Goal: Browse casually: Explore the website without a specific task or goal

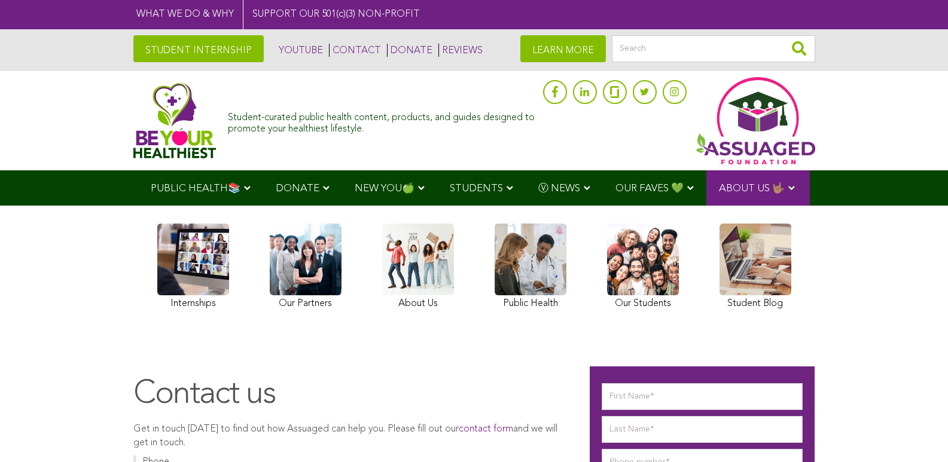
click at [133, 117] on img at bounding box center [174, 121] width 83 height 76
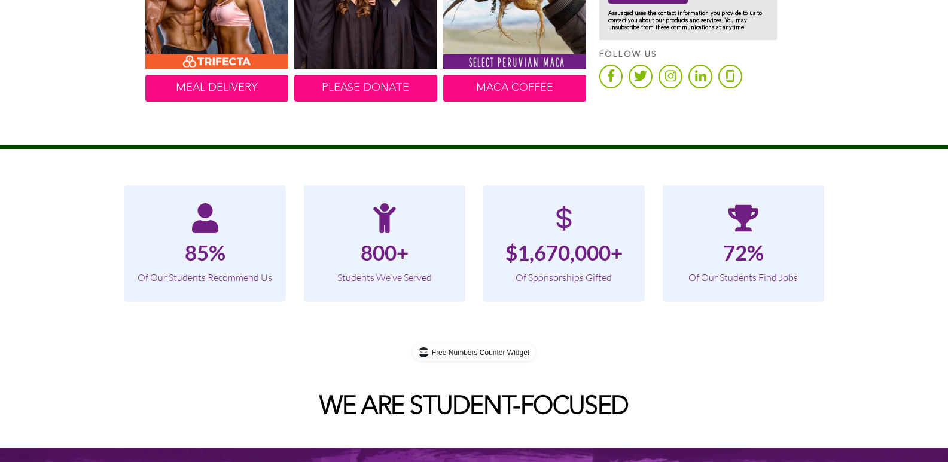
scroll to position [614, 0]
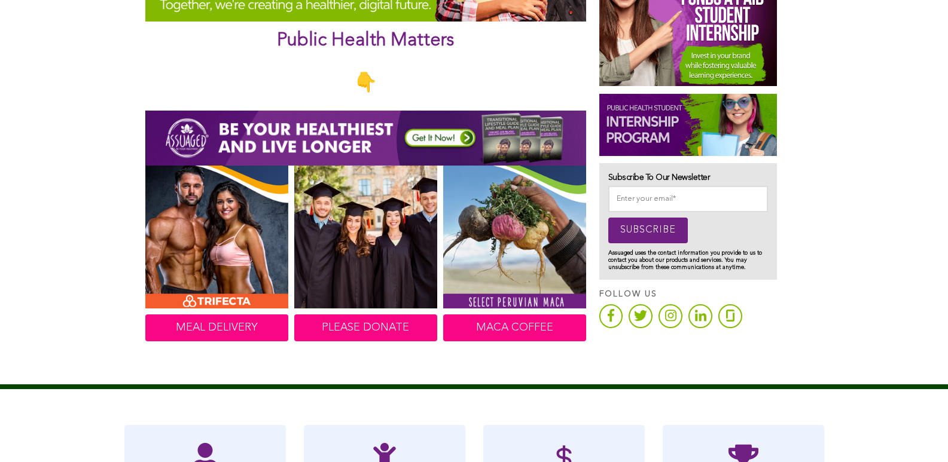
click at [159, 142] on img at bounding box center [365, 138] width 441 height 55
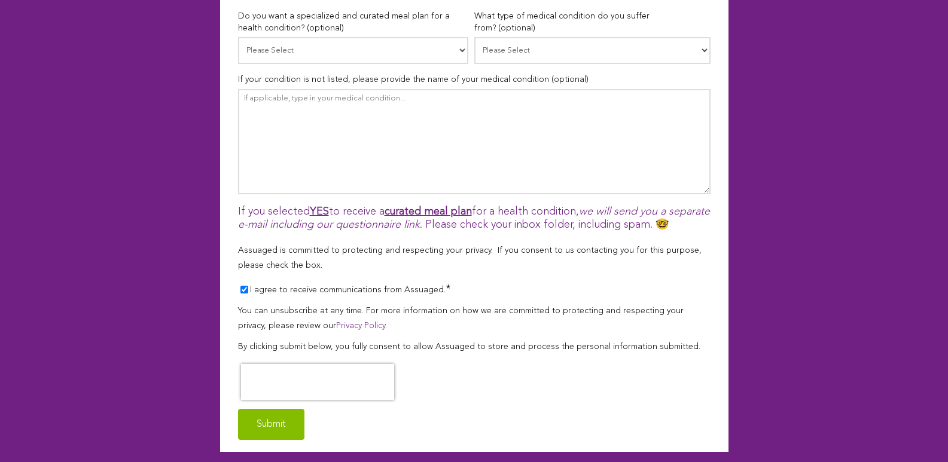
scroll to position [869, 0]
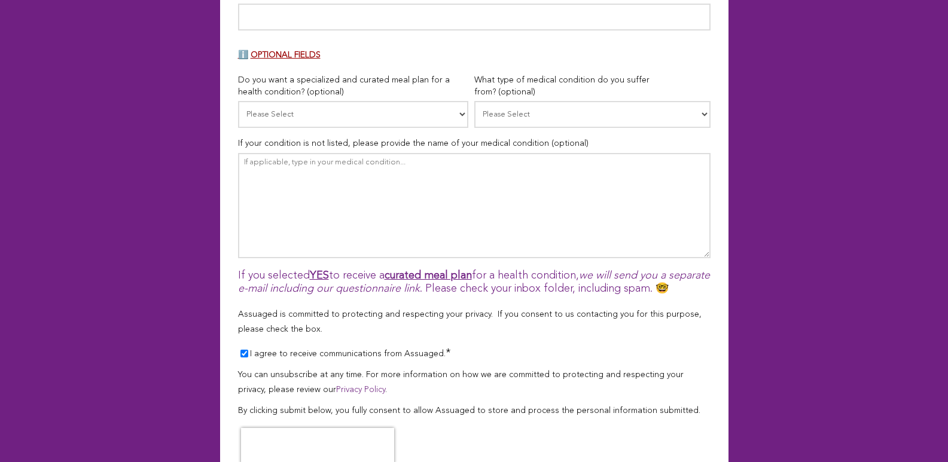
click at [240, 350] on input "I agree to receive communications from Assuaged. *" at bounding box center [244, 354] width 8 height 8
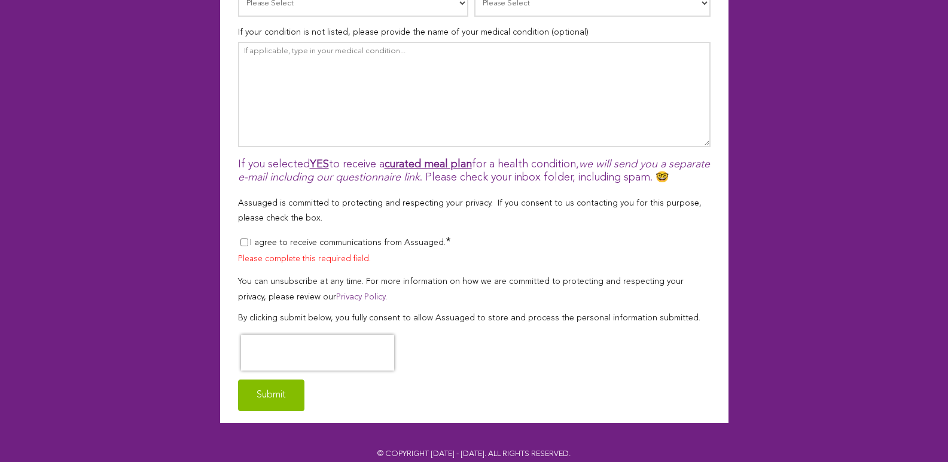
scroll to position [999, 0]
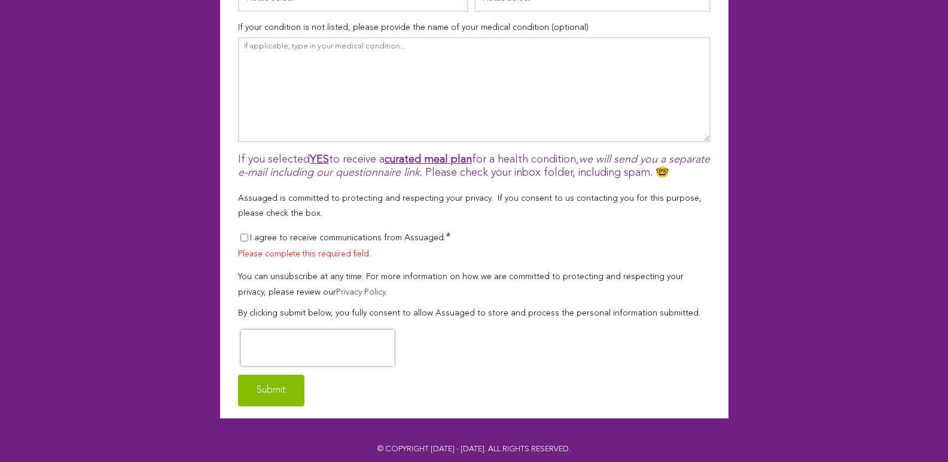
click at [240, 234] on input "I agree to receive communications from Assuaged. *" at bounding box center [244, 238] width 8 height 8
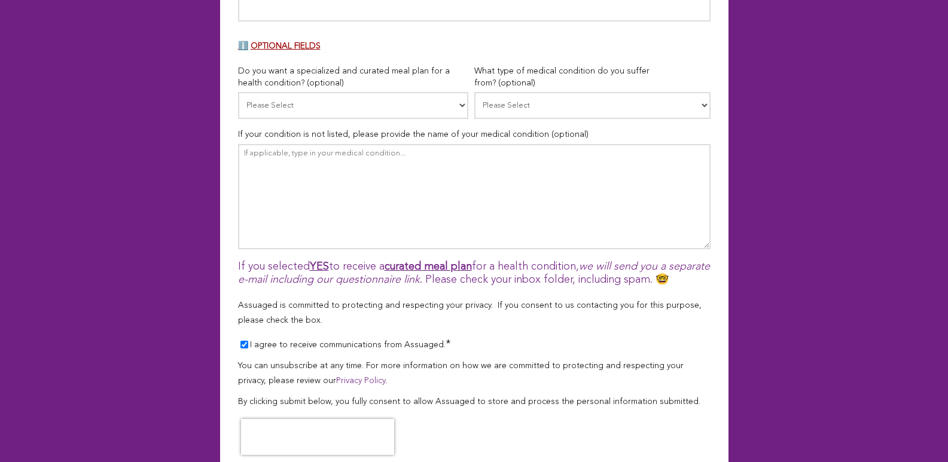
scroll to position [848, 0]
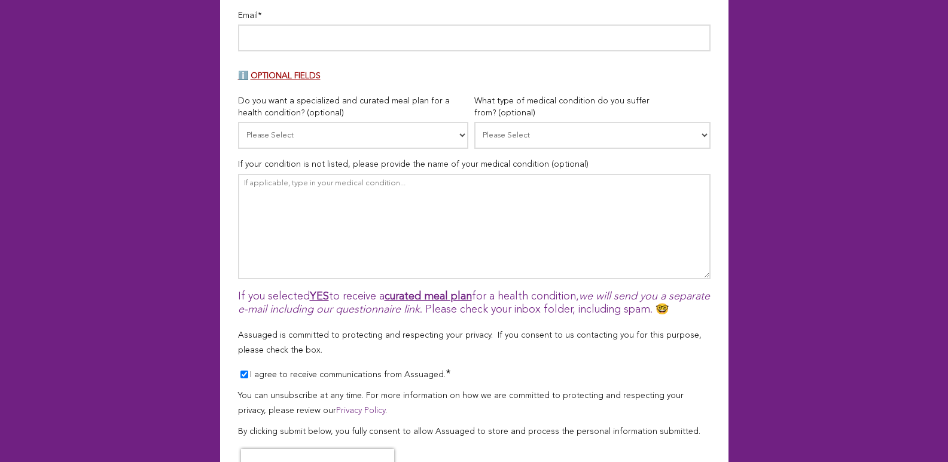
click at [240, 371] on input "I agree to receive communications from Assuaged. *" at bounding box center [244, 375] width 8 height 8
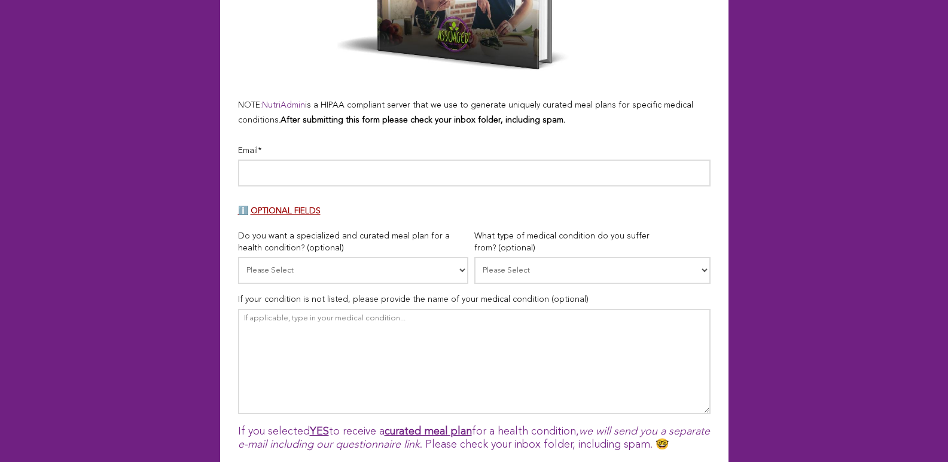
scroll to position [622, 0]
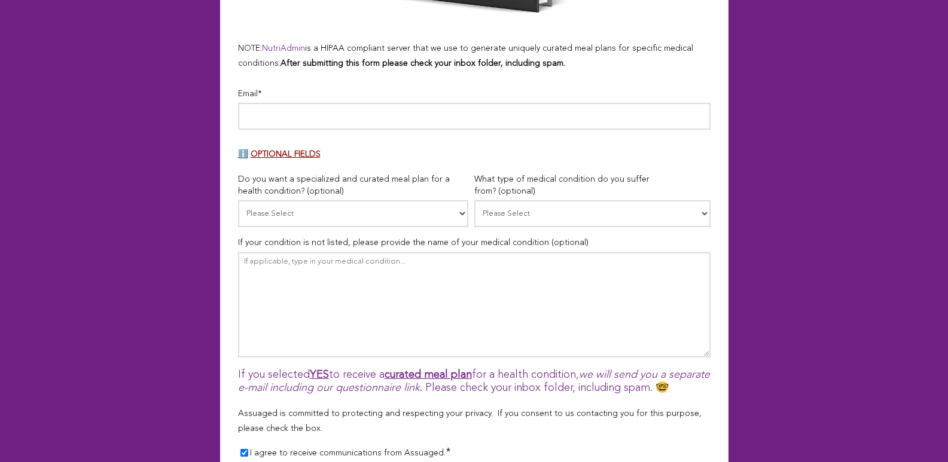
scroll to position [806, 0]
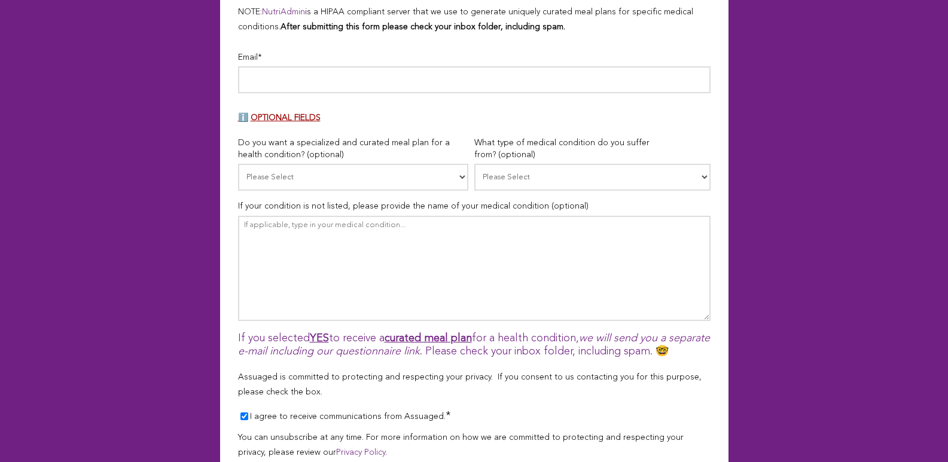
click at [240, 413] on input "I agree to receive communications from Assuaged. *" at bounding box center [244, 417] width 8 height 8
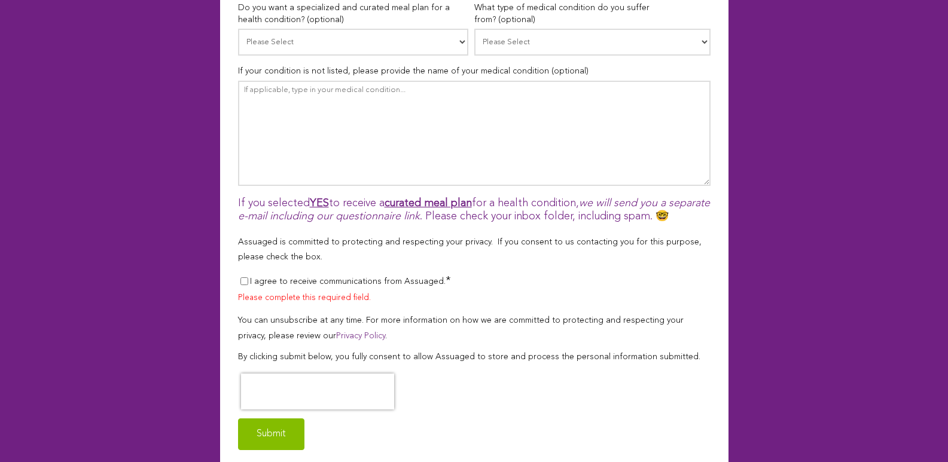
scroll to position [986, 0]
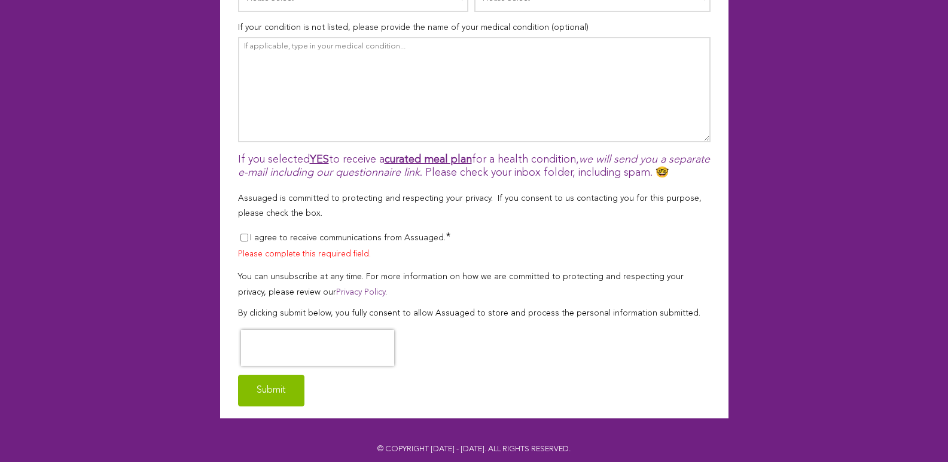
click at [240, 234] on input "I agree to receive communications from Assuaged. *" at bounding box center [244, 238] width 8 height 8
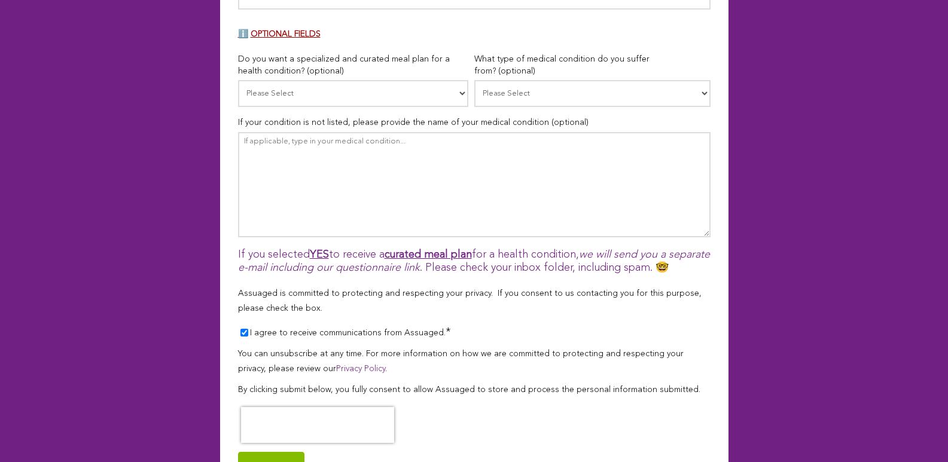
scroll to position [866, 0]
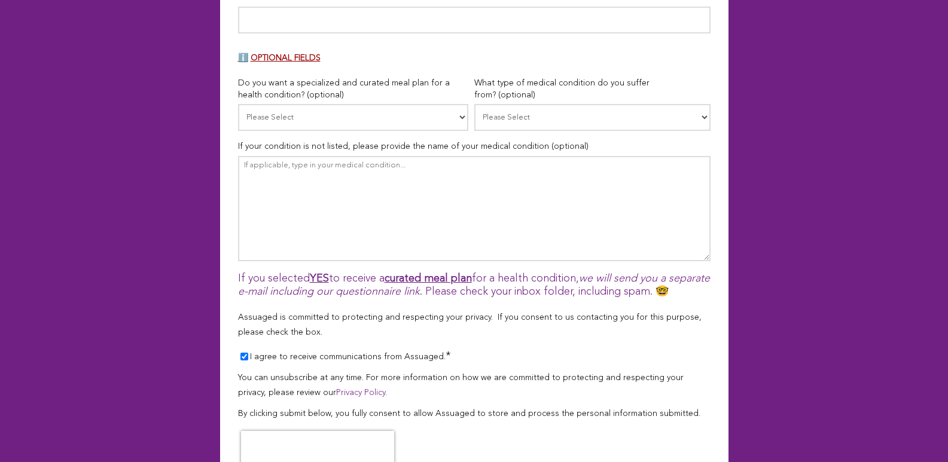
click at [240, 353] on input "I agree to receive communications from Assuaged. *" at bounding box center [244, 357] width 8 height 8
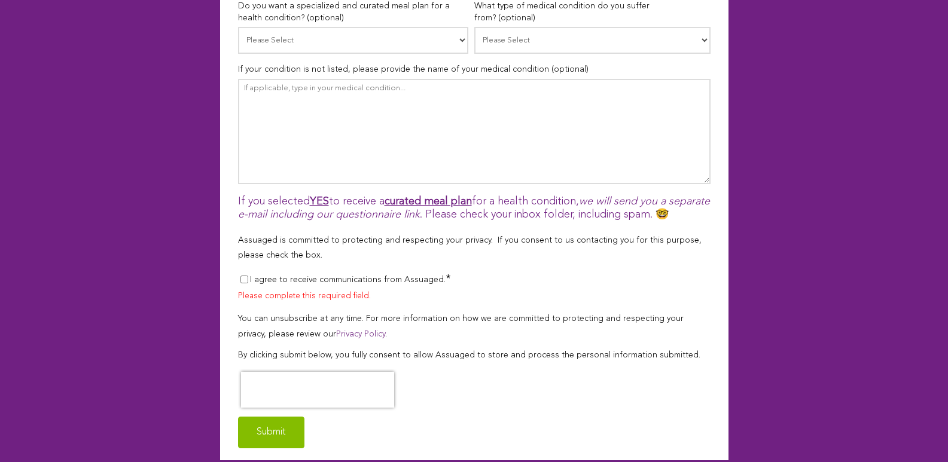
scroll to position [982, 0]
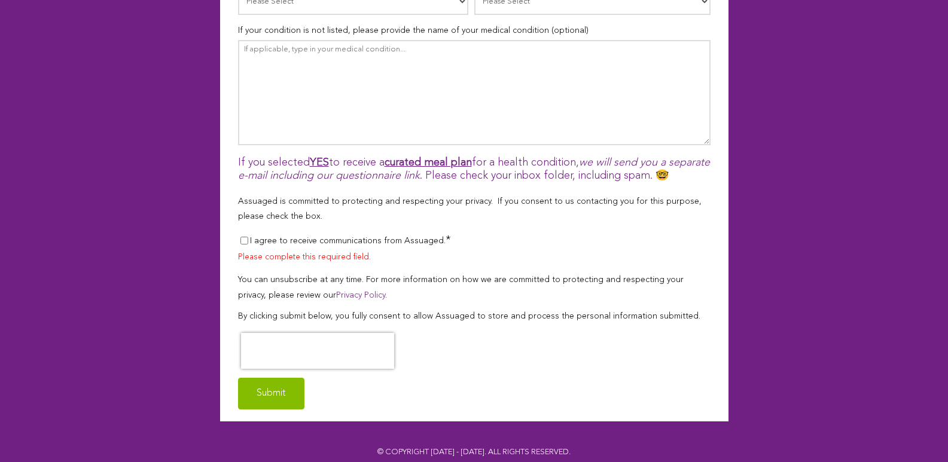
click at [240, 237] on input "I agree to receive communications from Assuaged. *" at bounding box center [244, 241] width 8 height 8
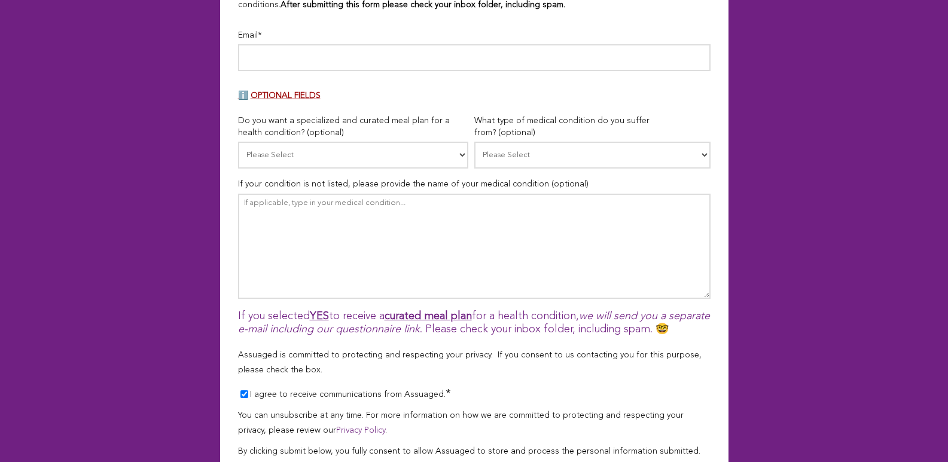
scroll to position [802, 0]
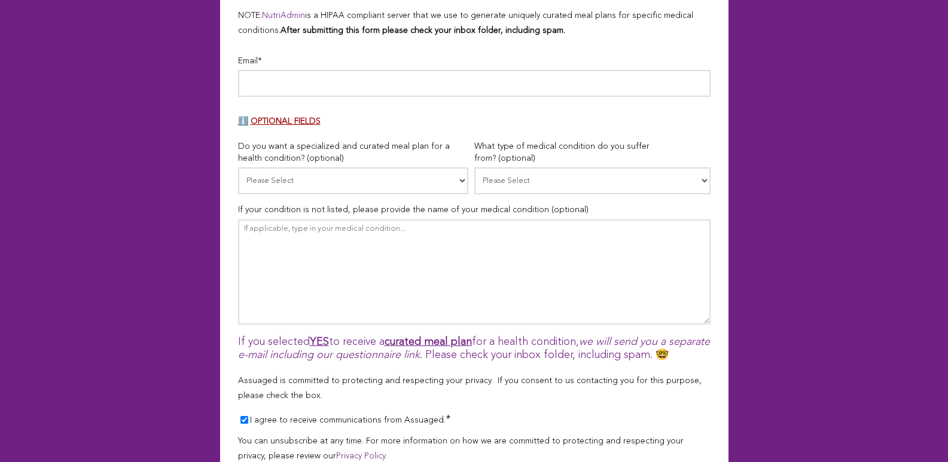
click at [240, 416] on input "I agree to receive communications from Assuaged. *" at bounding box center [244, 420] width 8 height 8
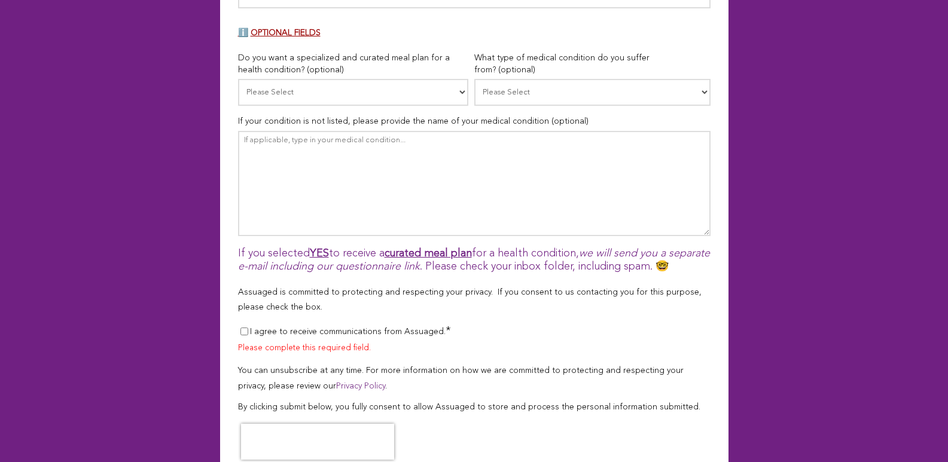
scroll to position [935, 0]
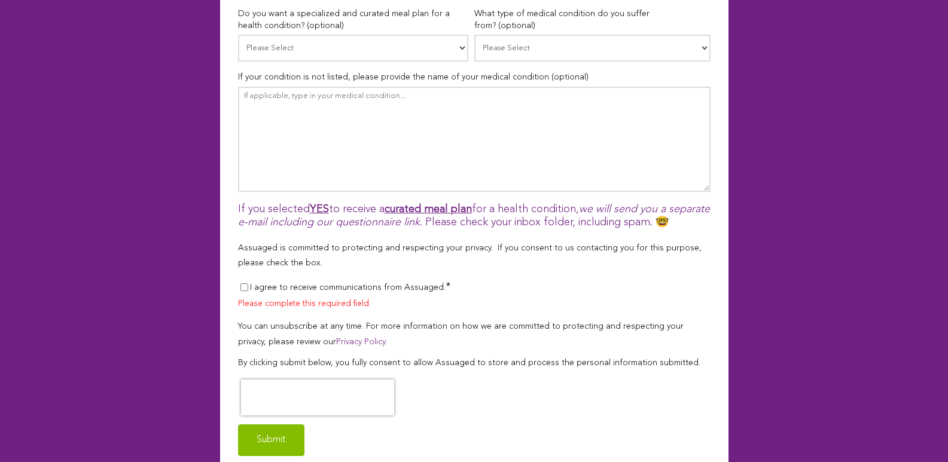
click at [240, 283] on input "I agree to receive communications from Assuaged. *" at bounding box center [244, 287] width 8 height 8
checkbox input "true"
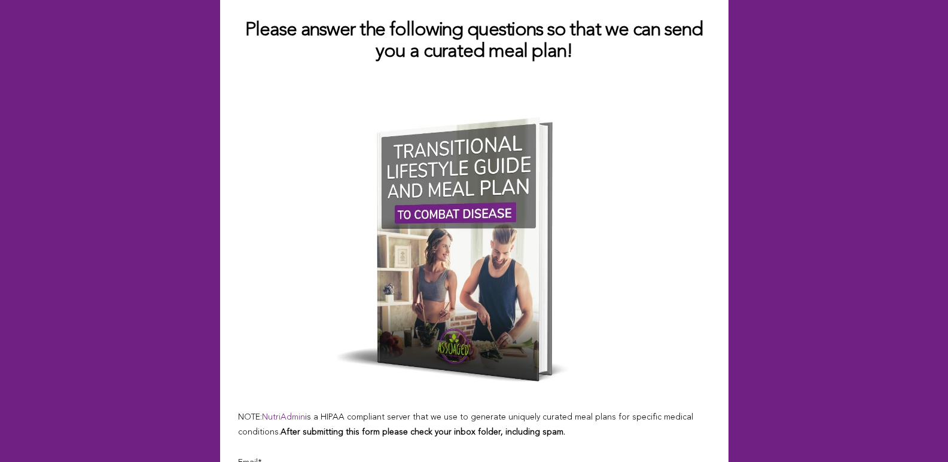
scroll to position [4, 0]
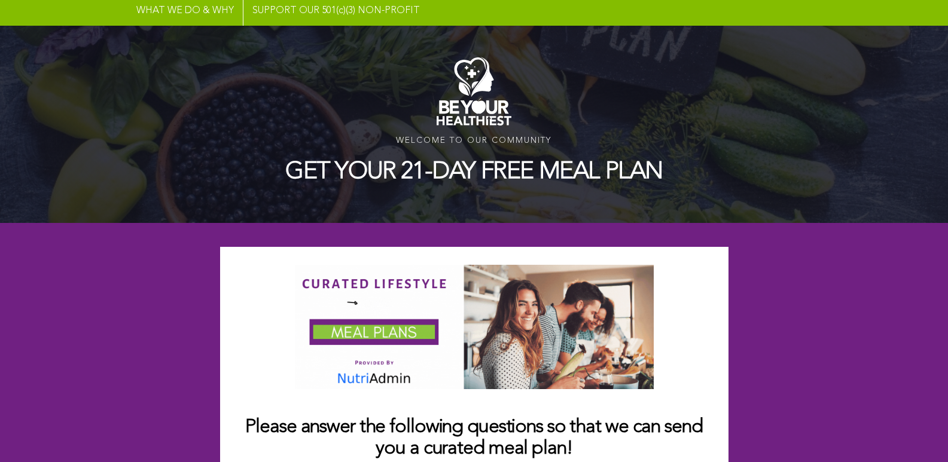
click at [436, 88] on img at bounding box center [473, 91] width 75 height 68
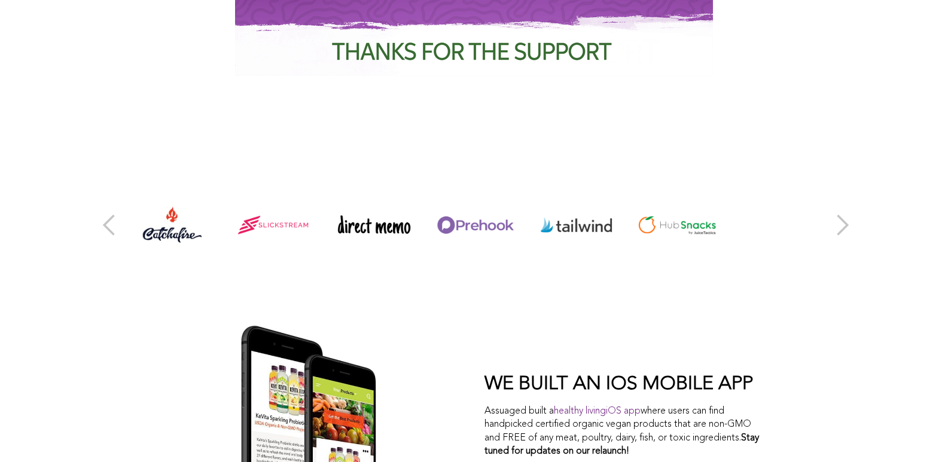
scroll to position [5254, 0]
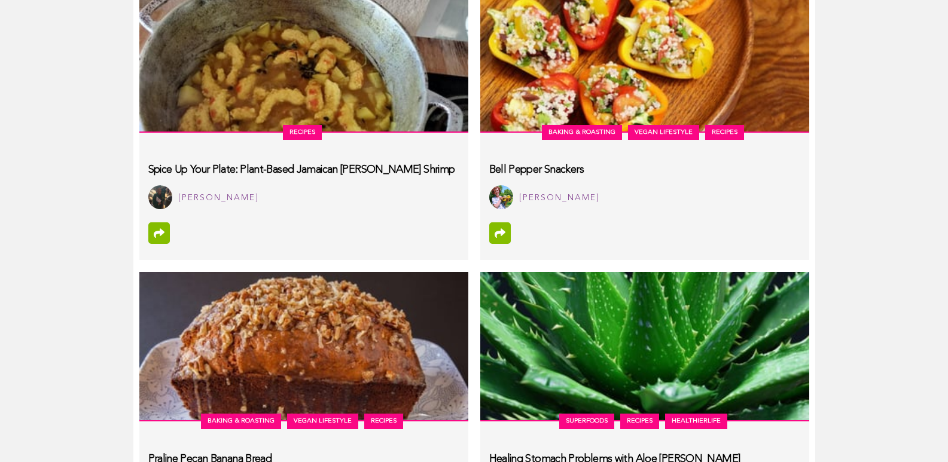
scroll to position [6210, 0]
